Goal: Task Accomplishment & Management: Use online tool/utility

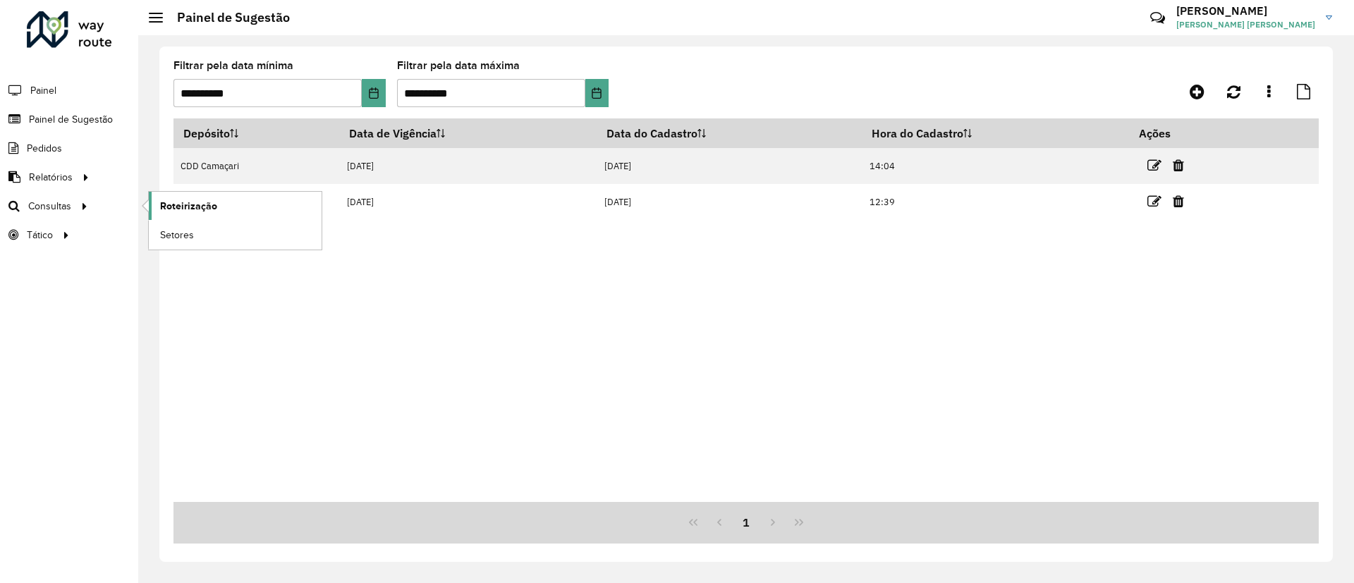
click at [188, 205] on span "Roteirização" at bounding box center [188, 206] width 57 height 15
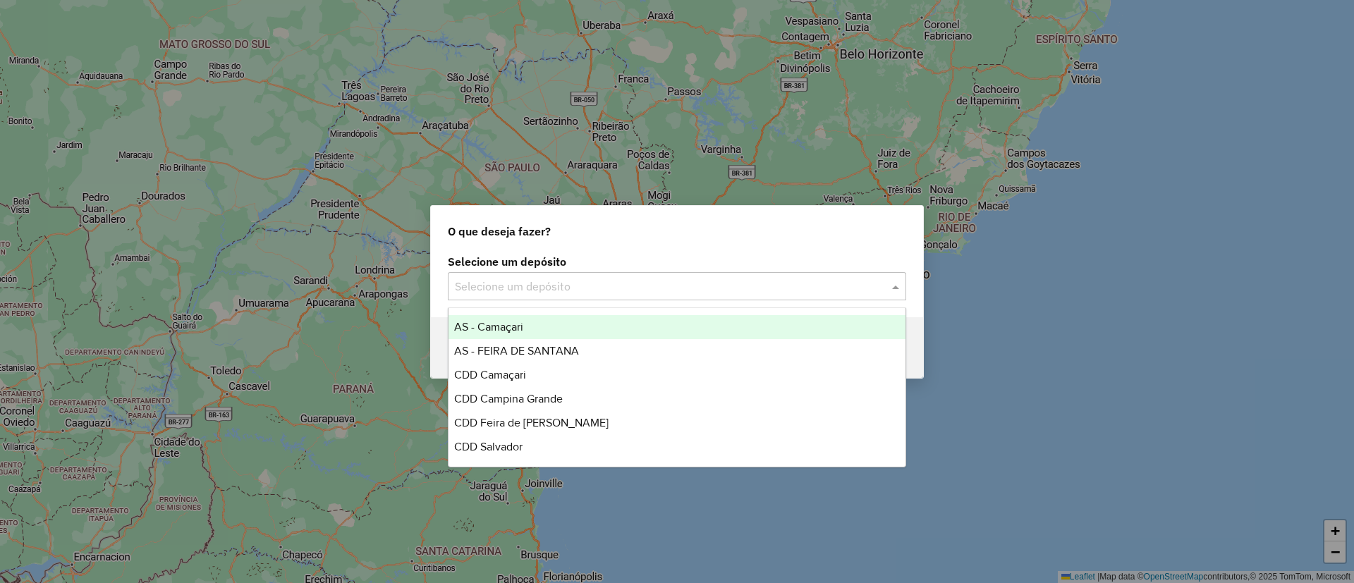
click at [690, 277] on div "Selecione um depósito" at bounding box center [677, 286] width 459 height 28
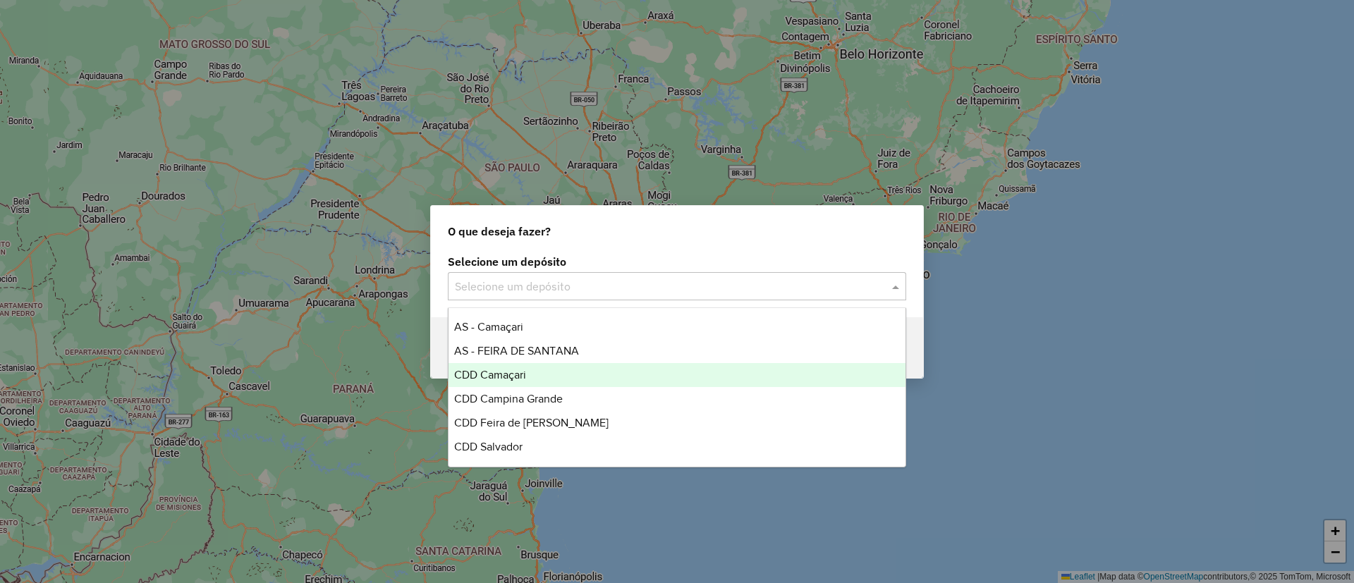
click at [741, 382] on div "CDD Camaçari" at bounding box center [677, 375] width 457 height 24
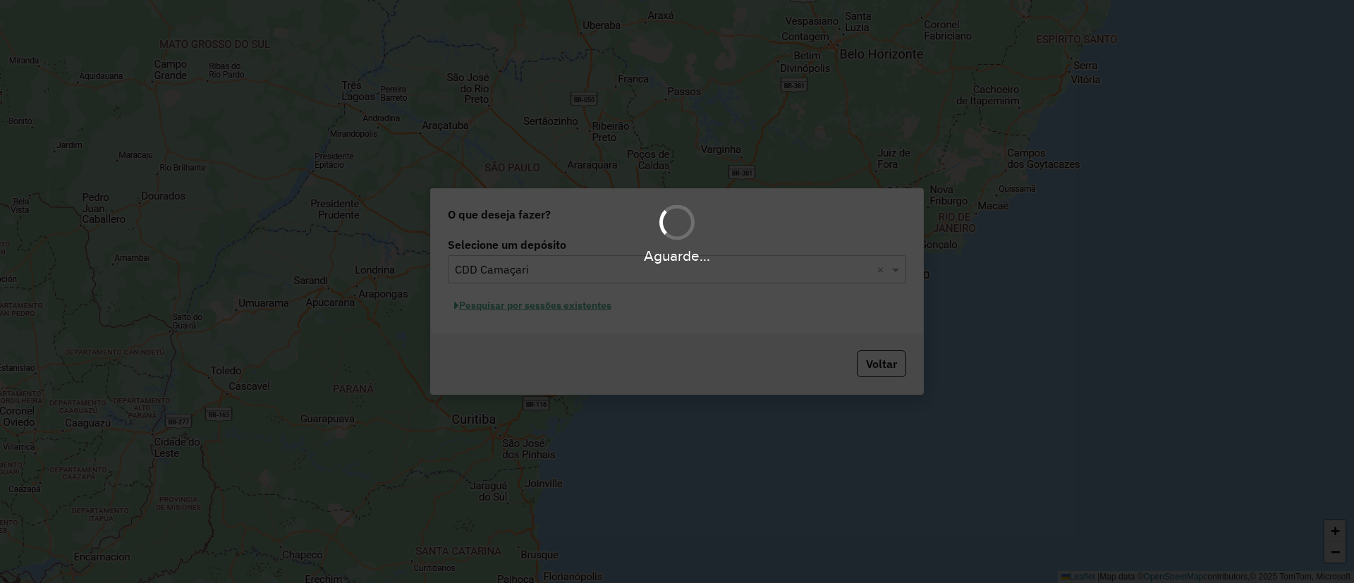
click at [564, 301] on div "Aguarde..." at bounding box center [677, 291] width 1354 height 583
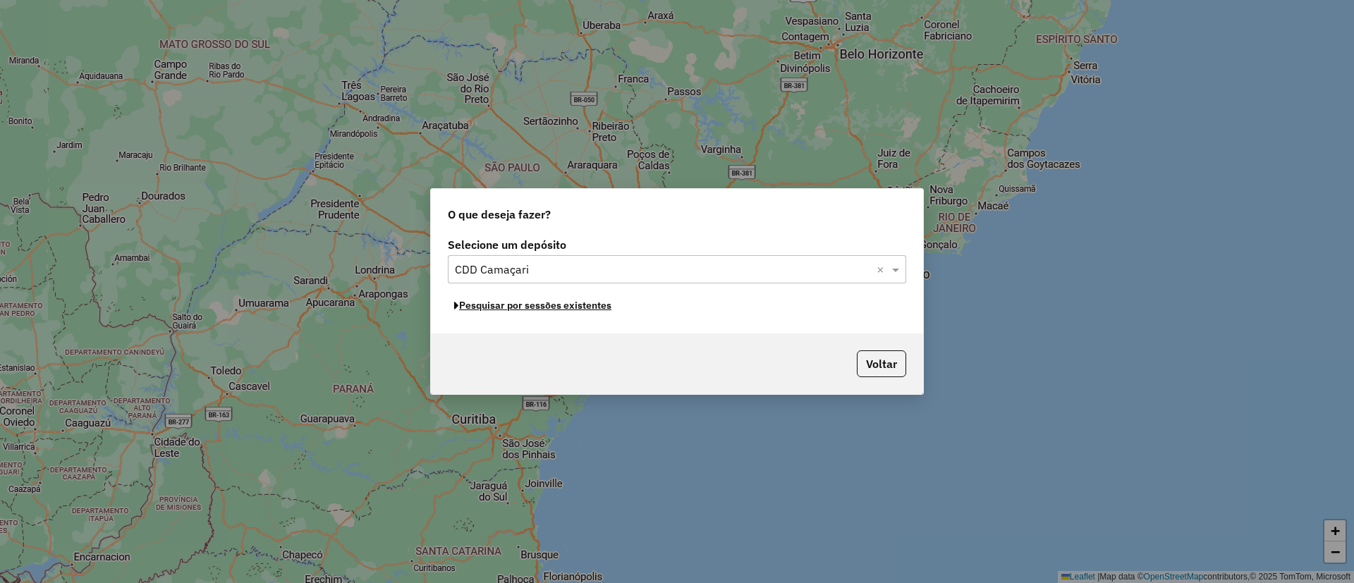
click at [564, 301] on button "Pesquisar por sessões existentes" at bounding box center [533, 306] width 170 height 22
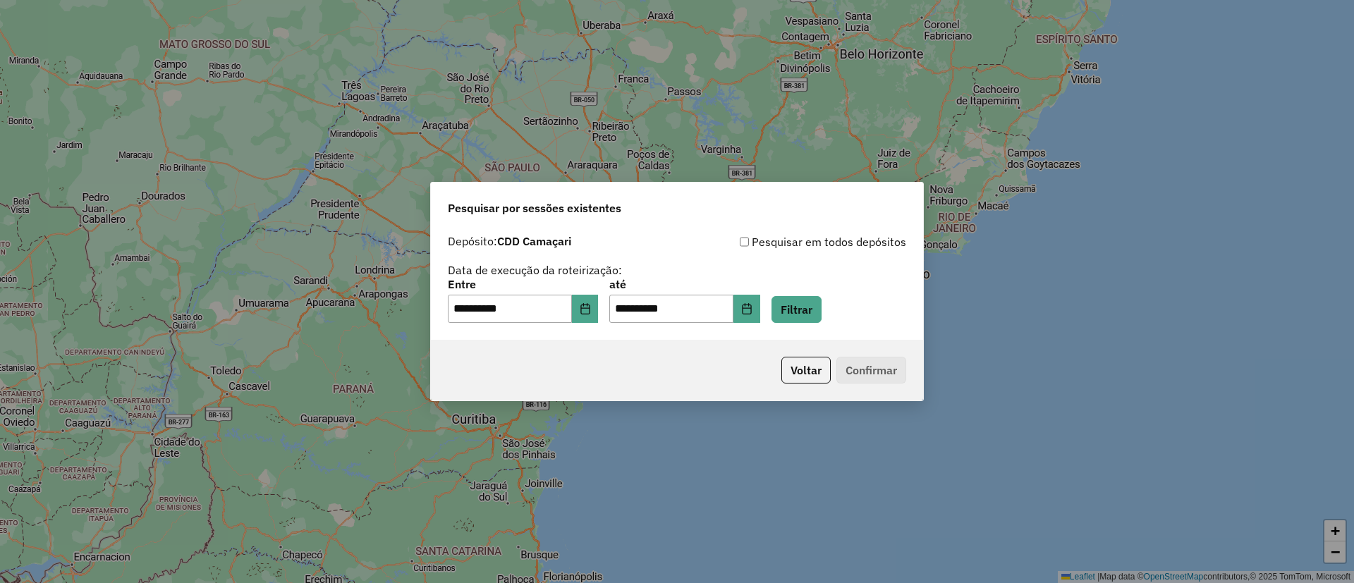
click at [805, 325] on div "**********" at bounding box center [677, 284] width 492 height 112
click at [809, 322] on button "Filtrar" at bounding box center [797, 309] width 50 height 27
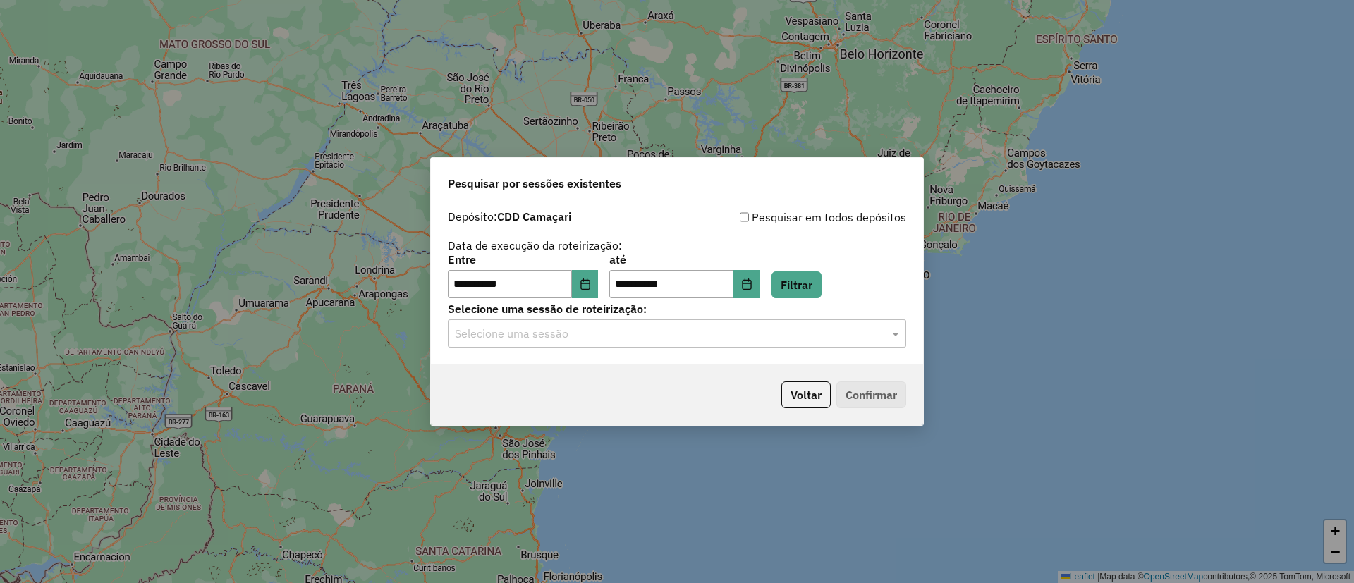
click at [667, 305] on label "Selecione uma sessão de roteirização:" at bounding box center [677, 308] width 459 height 17
click at [671, 309] on label "Selecione uma sessão de roteirização:" at bounding box center [677, 308] width 459 height 17
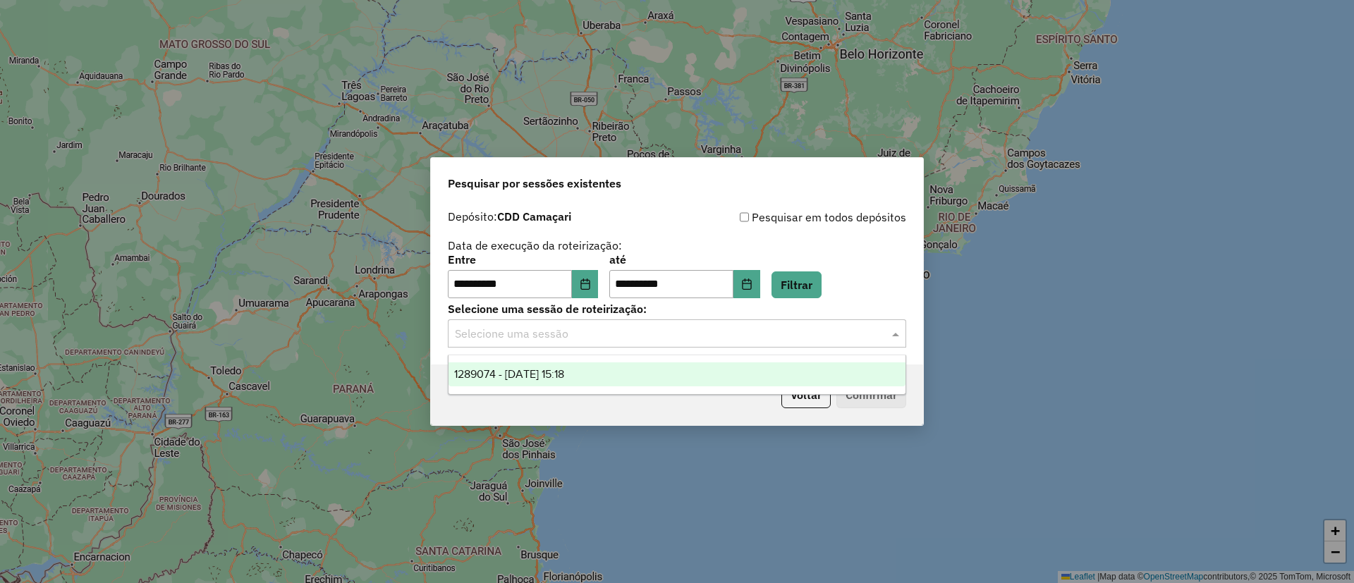
click at [690, 329] on input "text" at bounding box center [663, 334] width 416 height 17
click at [725, 365] on div "1289074 - 06/10/2025 15:18" at bounding box center [677, 375] width 457 height 24
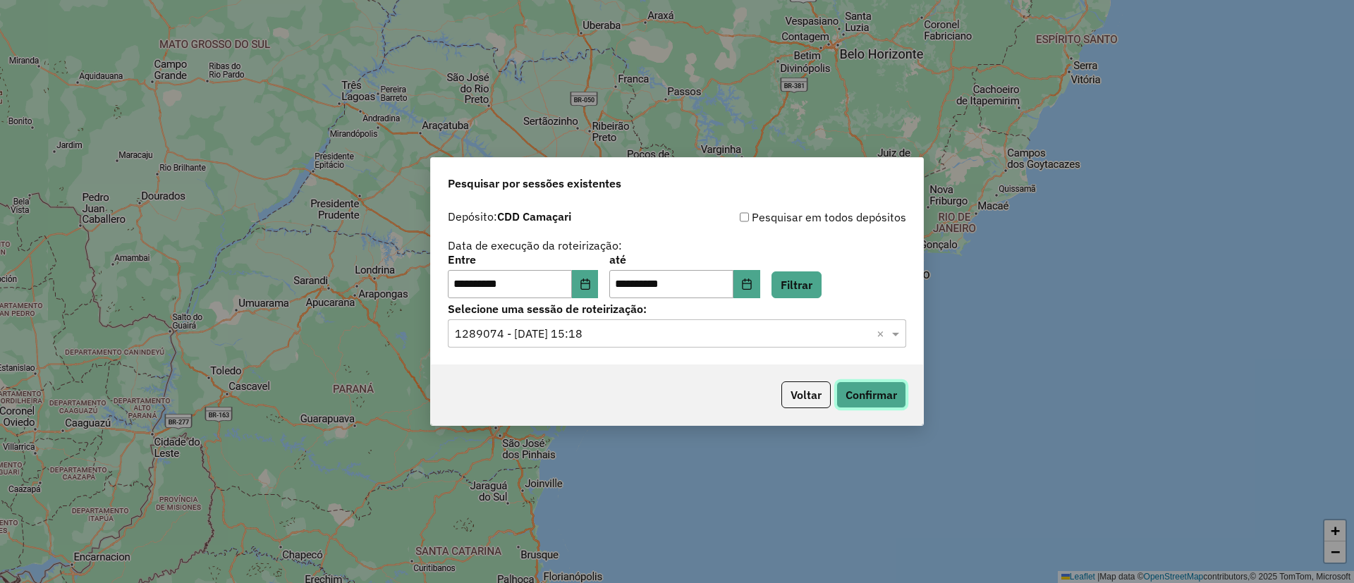
click at [863, 395] on button "Confirmar" at bounding box center [872, 395] width 70 height 27
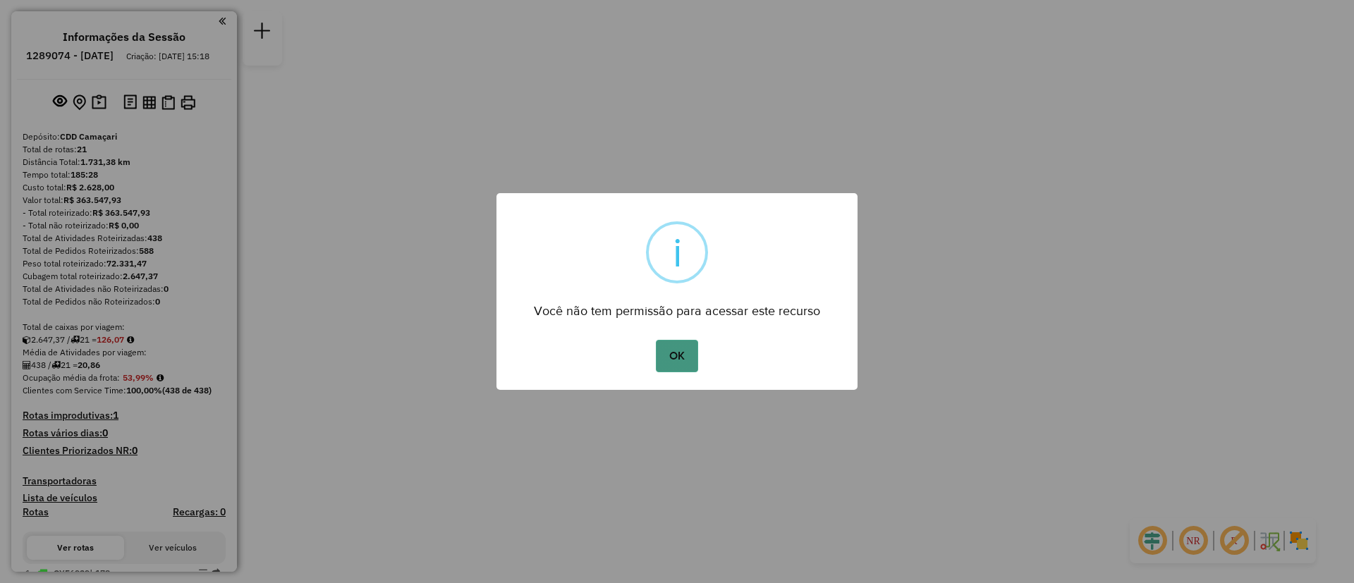
click at [669, 353] on button "OK" at bounding box center [677, 356] width 42 height 32
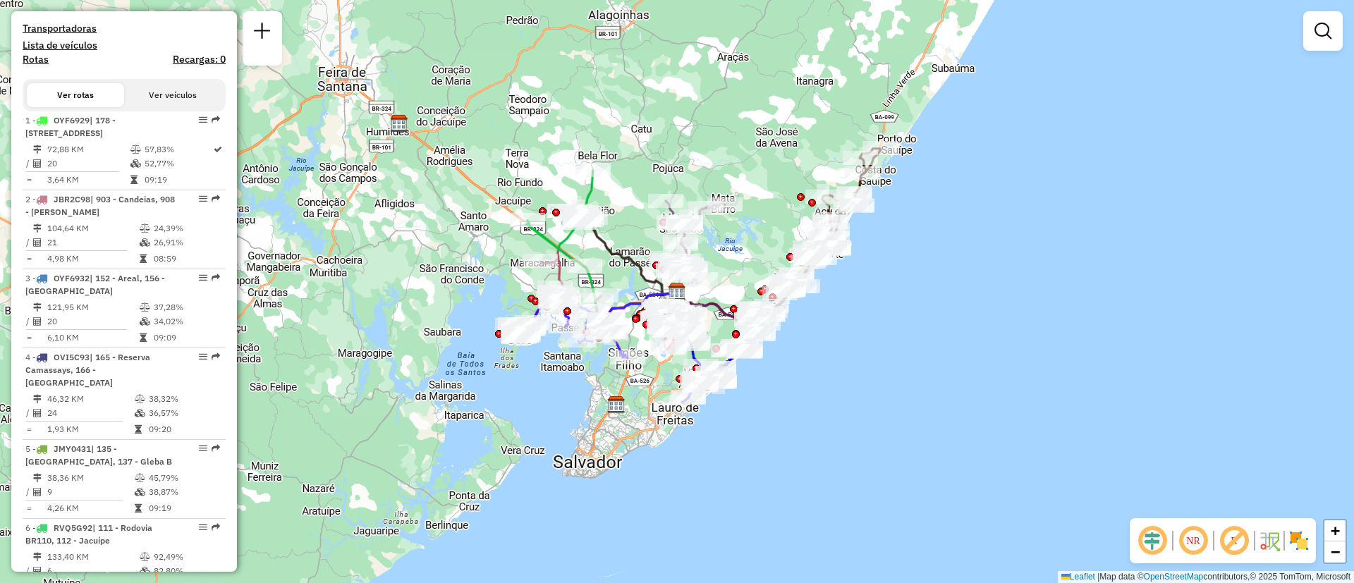
scroll to position [462, 0]
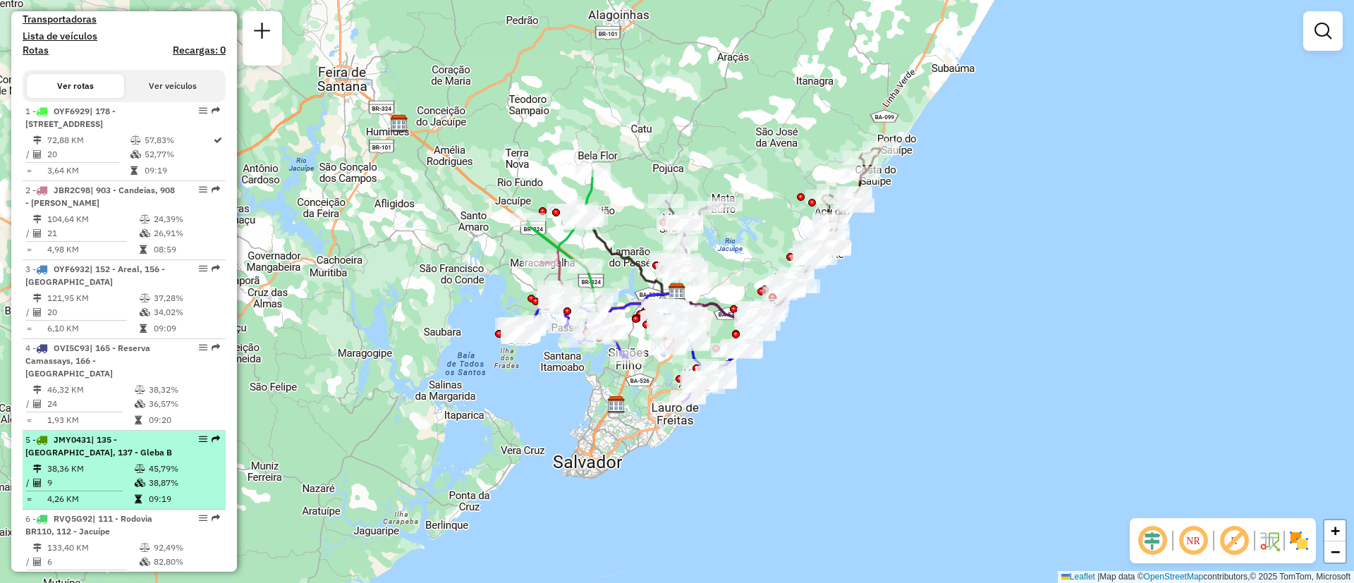
click at [90, 438] on span "JMY0431" at bounding box center [72, 440] width 37 height 11
select select "**********"
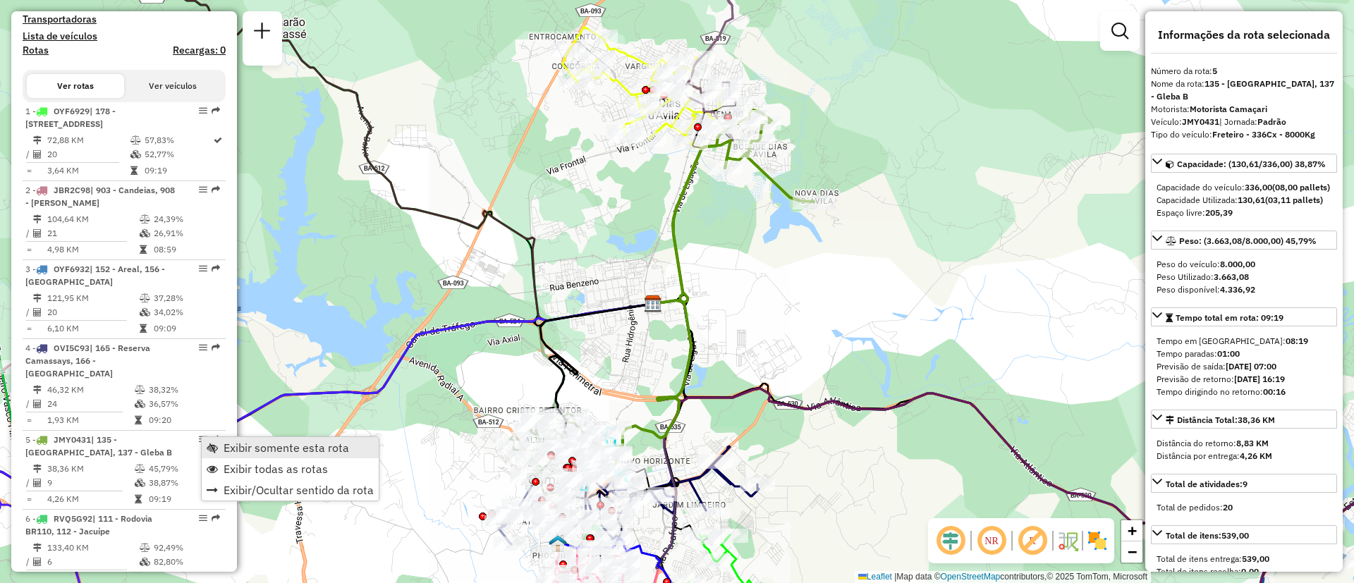
click at [236, 442] on span "Exibir somente esta rota" at bounding box center [287, 447] width 126 height 11
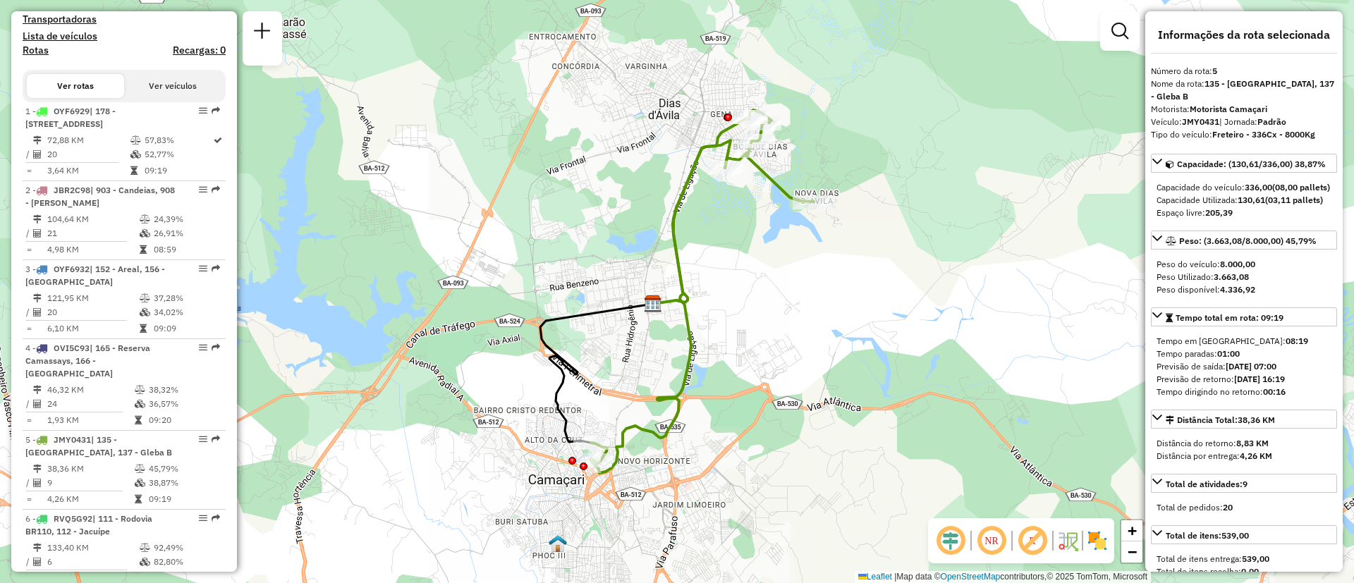
click at [587, 151] on div "Janela de atendimento Grade de atendimento Capacidade Transportadoras Veículos …" at bounding box center [677, 291] width 1354 height 583
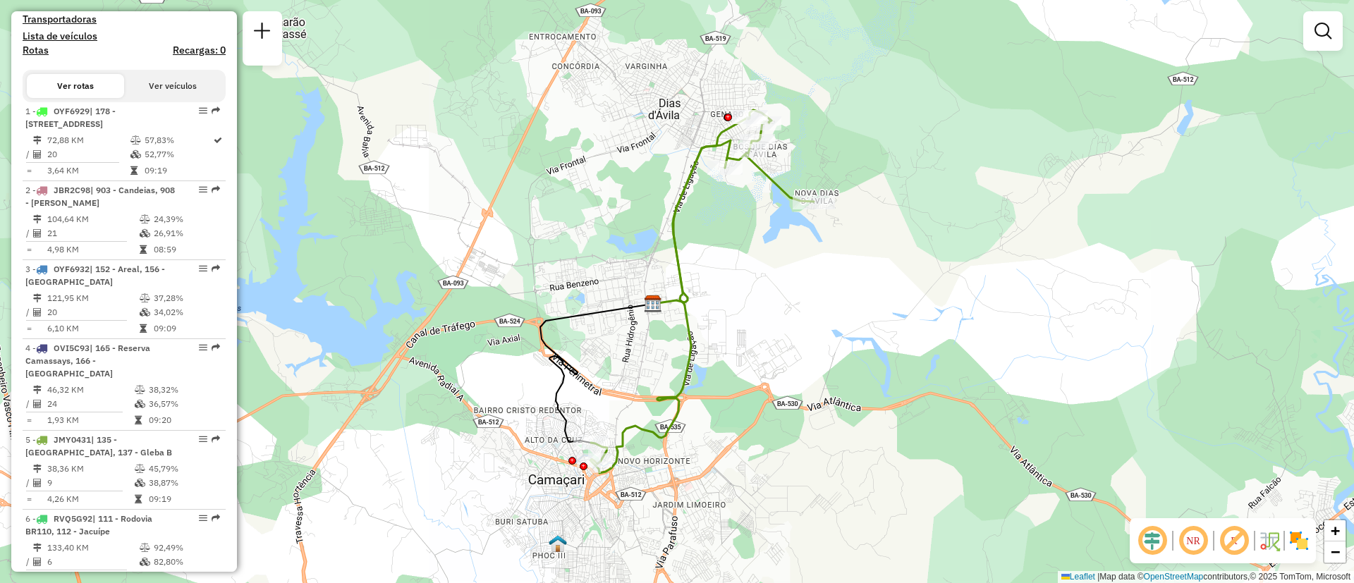
click at [587, 151] on div "Janela de atendimento Grade de atendimento Capacidade Transportadoras Veículos …" at bounding box center [677, 291] width 1354 height 583
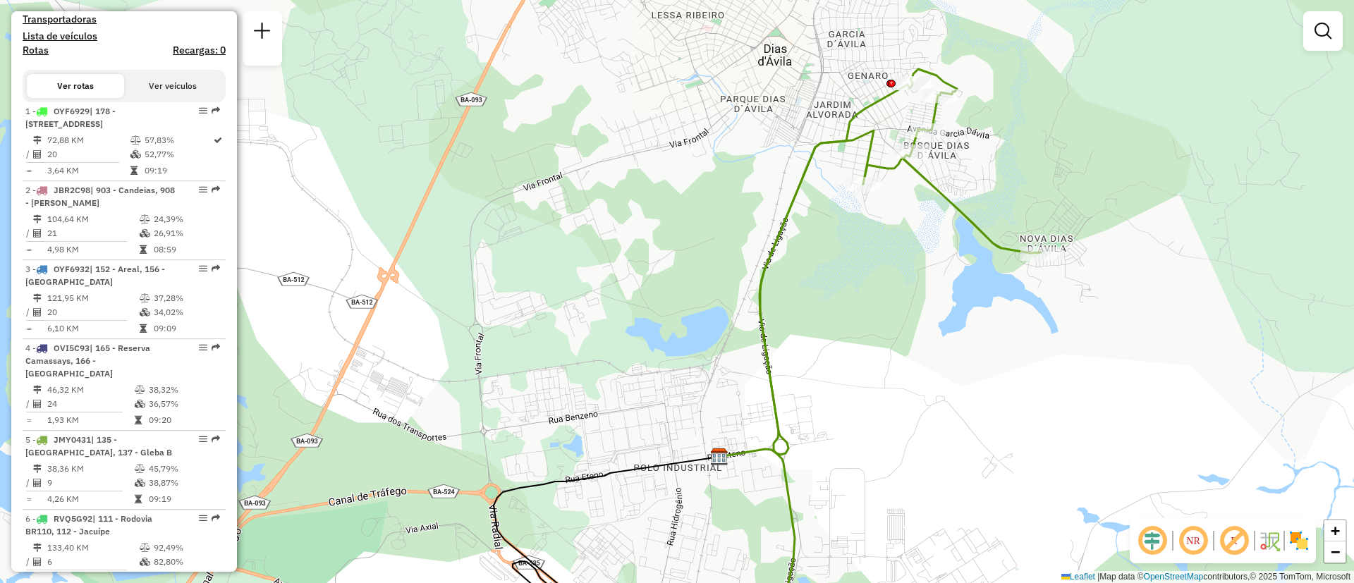
click at [868, 275] on div "Janela de atendimento Grade de atendimento Capacidade Transportadoras Veículos …" at bounding box center [677, 291] width 1354 height 583
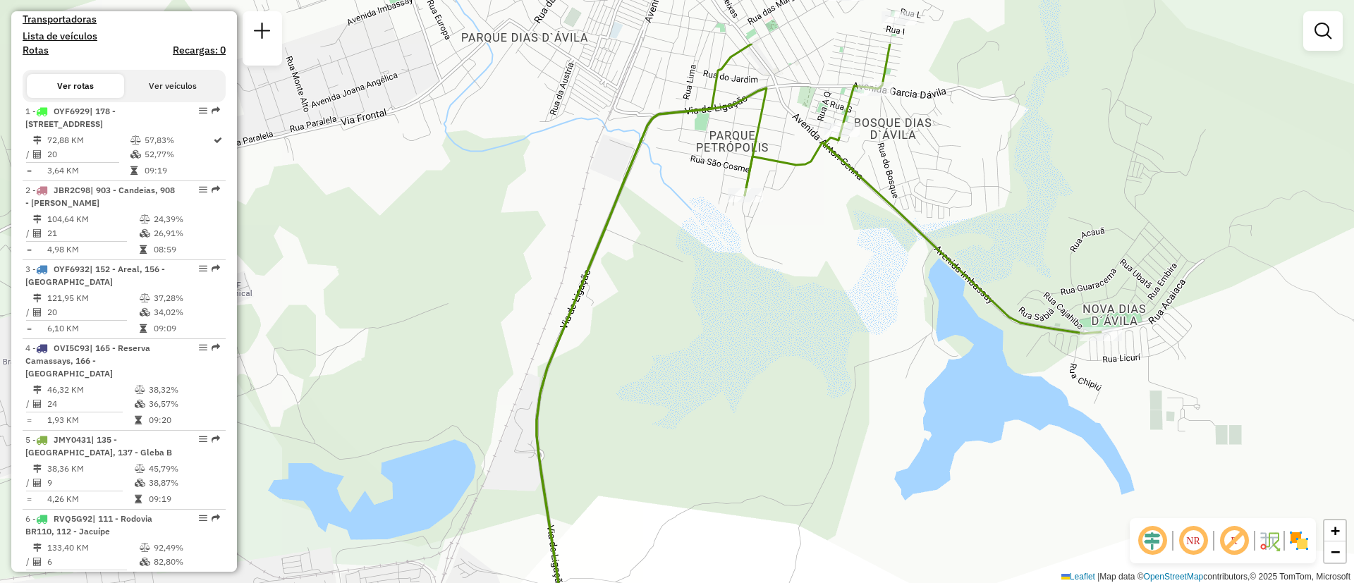
drag, startPoint x: 933, startPoint y: 198, endPoint x: 901, endPoint y: -23, distance: 223.1
click at [901, 0] on html "Aguarde... Pop-up bloqueado! Seu navegador bloqueou automáticamente a abertura …" at bounding box center [677, 291] width 1354 height 583
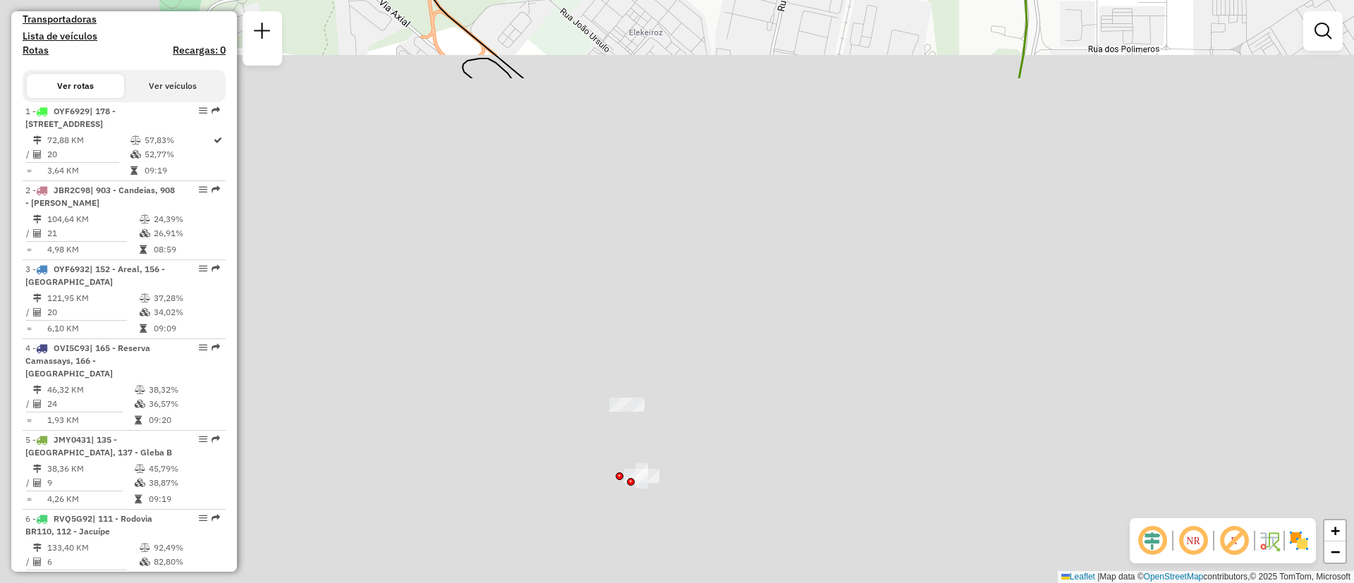
drag, startPoint x: 727, startPoint y: 460, endPoint x: 1088, endPoint y: -128, distance: 689.9
click at [1088, 0] on html "Aguarde... Pop-up bloqueado! Seu navegador bloqueou automáticamente a abertura …" at bounding box center [677, 291] width 1354 height 583
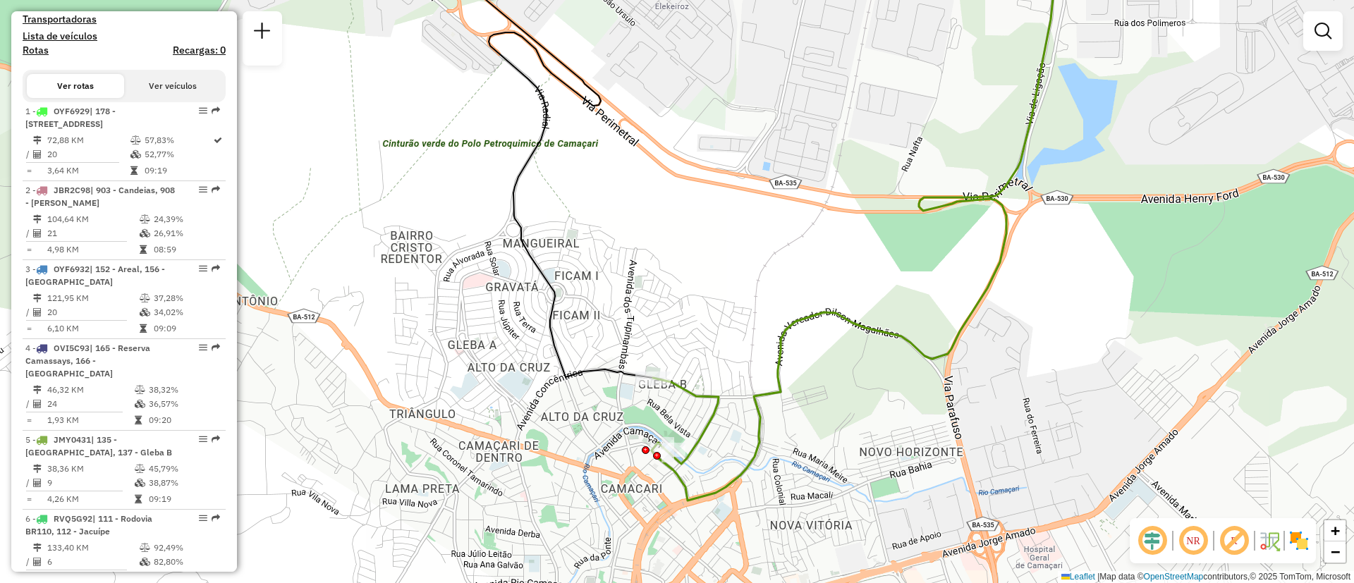
click at [741, 495] on div "Janela de atendimento Grade de atendimento Capacidade Transportadoras Veículos …" at bounding box center [677, 291] width 1354 height 583
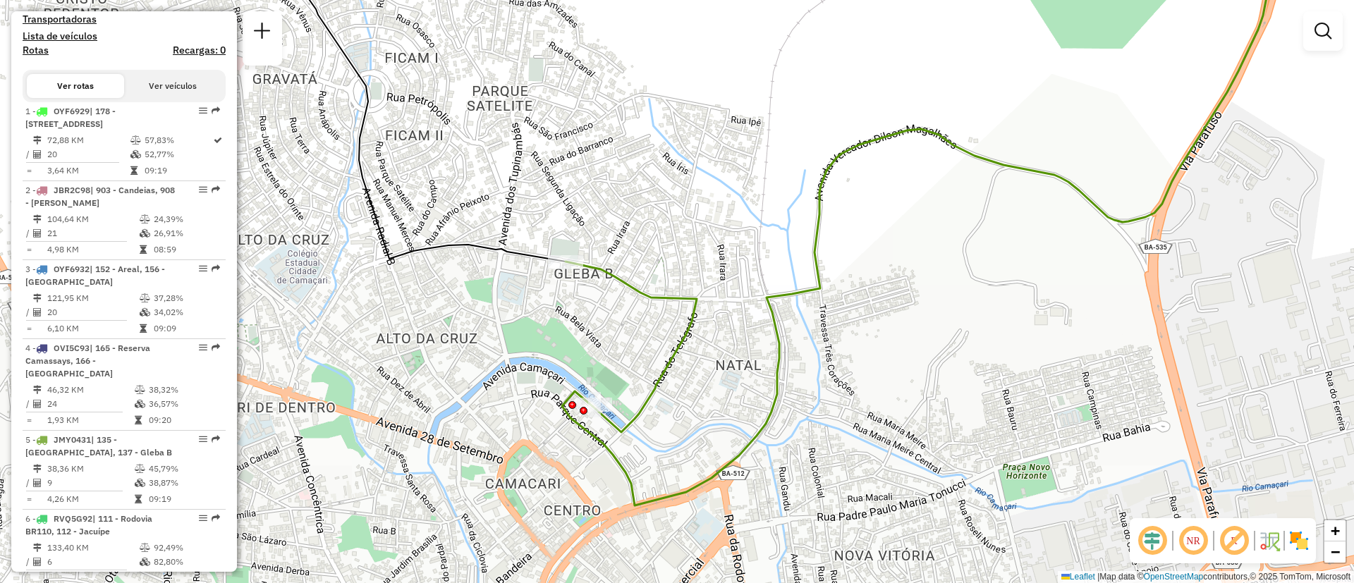
click at [680, 400] on div "Janela de atendimento Grade de atendimento Capacidade Transportadoras Veículos …" at bounding box center [677, 291] width 1354 height 583
